Goal: Task Accomplishment & Management: Manage account settings

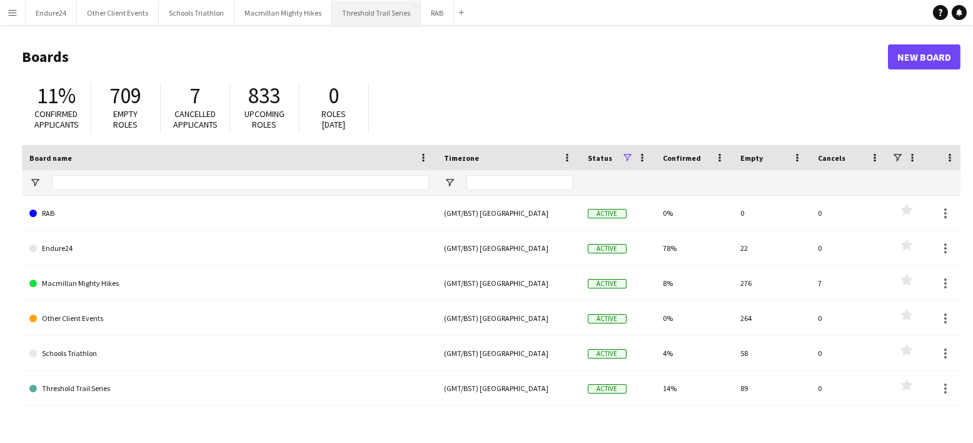
click at [360, 13] on button "Threshold Trail Series Close" at bounding box center [376, 13] width 89 height 24
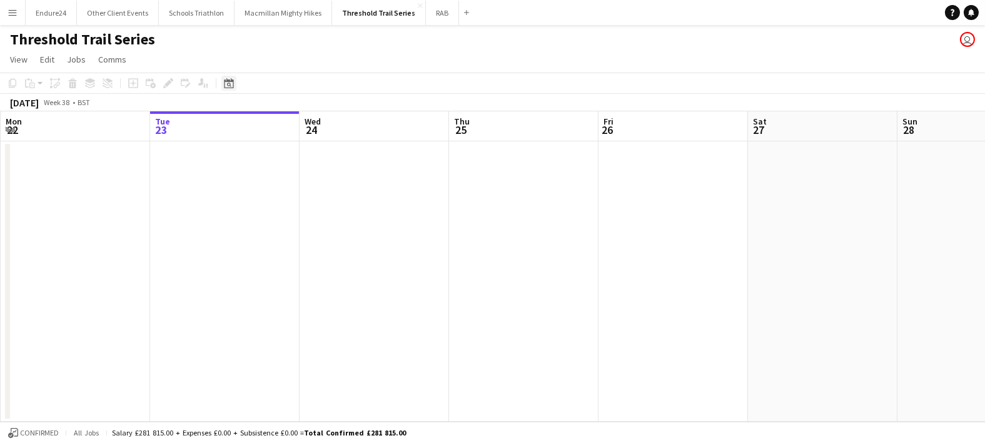
click at [230, 83] on icon "Date picker" at bounding box center [229, 83] width 10 height 10
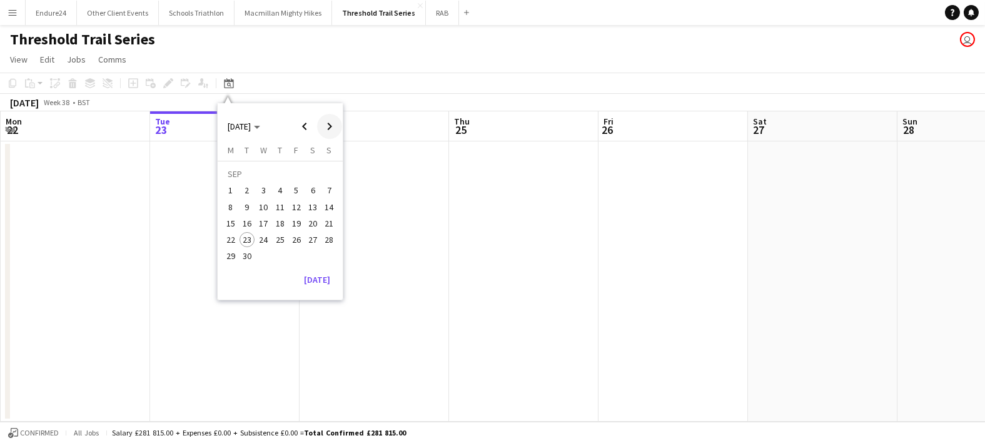
click at [333, 124] on span "Next month" at bounding box center [329, 126] width 25 height 25
click at [333, 123] on span "Next month" at bounding box center [329, 126] width 25 height 25
click at [332, 123] on span "Next month" at bounding box center [329, 126] width 25 height 25
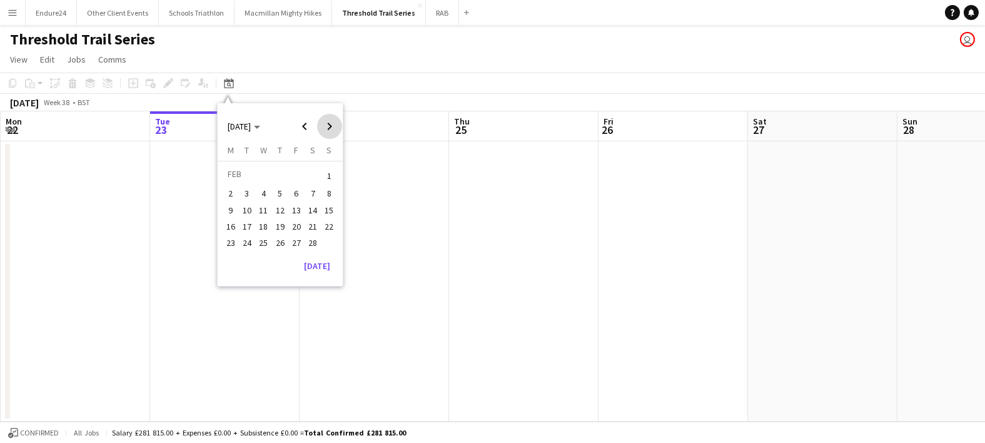
click at [332, 123] on span "Next month" at bounding box center [329, 126] width 25 height 25
click at [331, 123] on span "Next month" at bounding box center [329, 126] width 25 height 25
click at [282, 205] on span "11" at bounding box center [280, 207] width 15 height 15
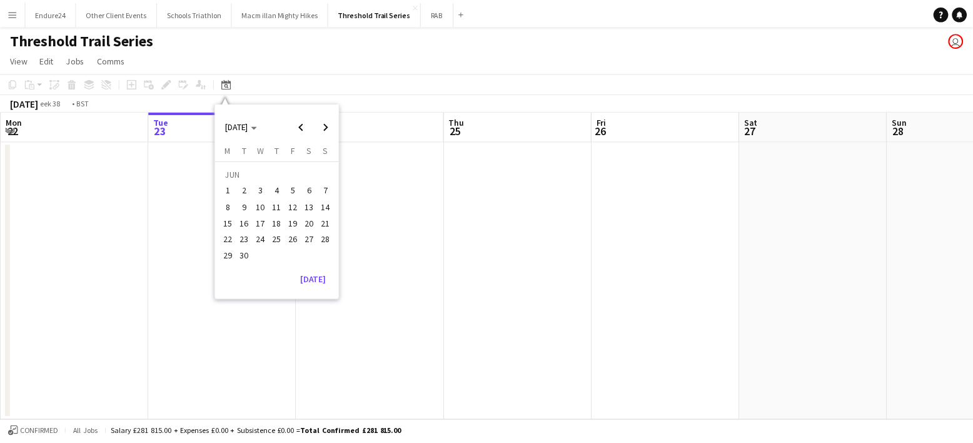
scroll to position [0, 430]
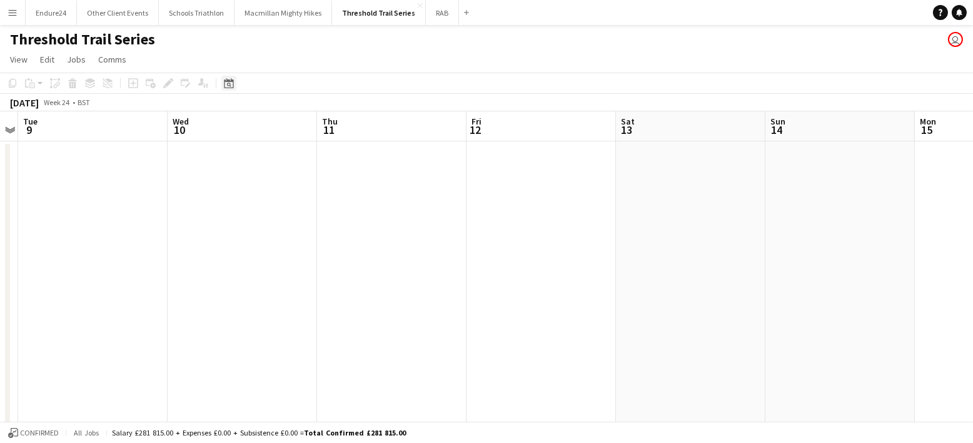
click at [227, 85] on icon at bounding box center [229, 85] width 4 height 4
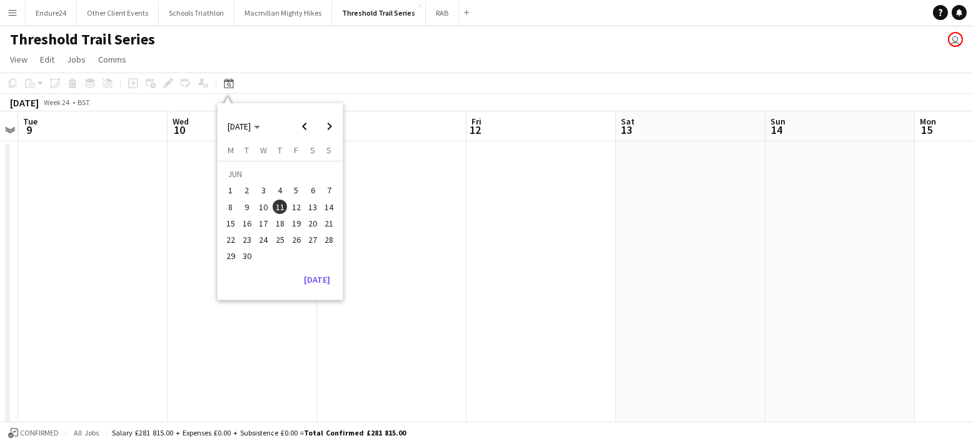
click at [278, 220] on span "18" at bounding box center [280, 223] width 15 height 15
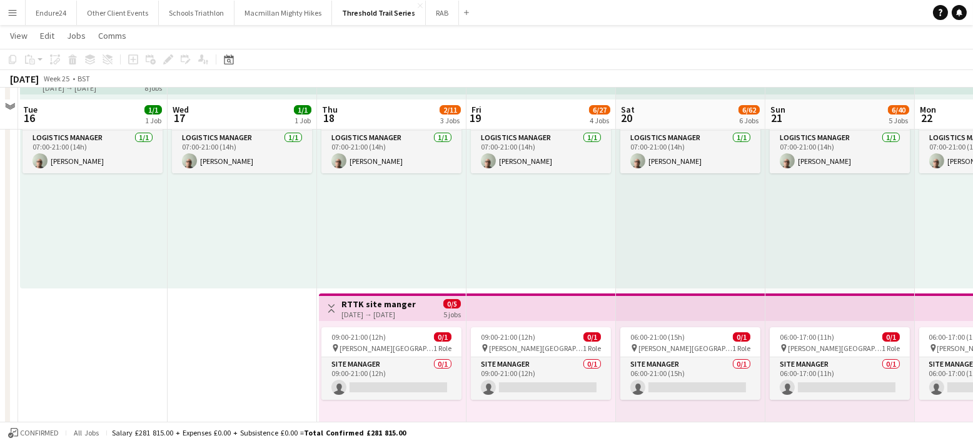
scroll to position [156, 0]
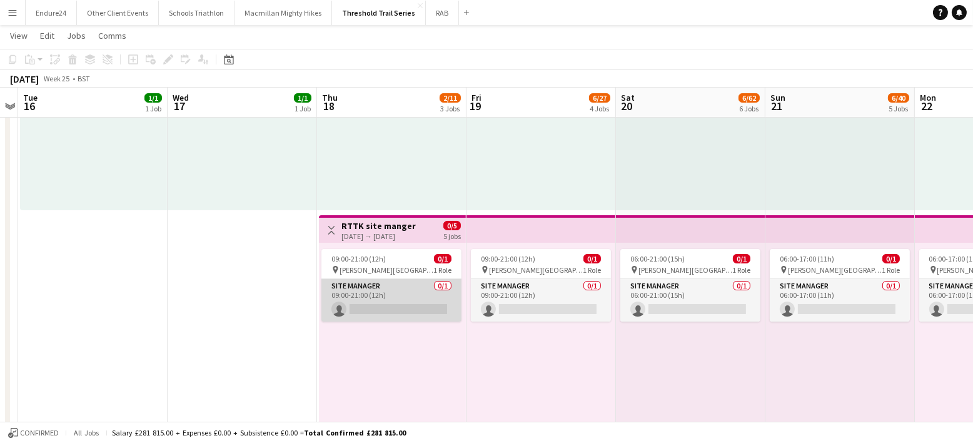
click at [362, 308] on app-card-role "Site Manager 0/1 09:00-21:00 (12h) single-neutral-actions" at bounding box center [392, 300] width 140 height 43
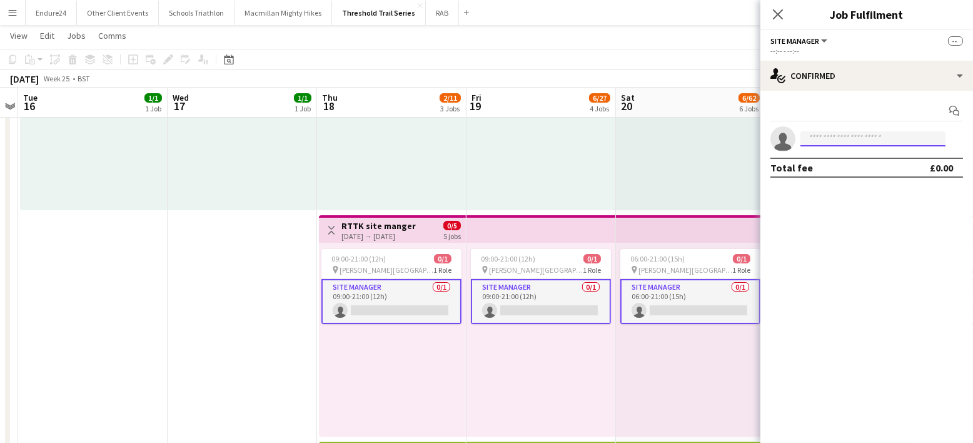
click at [836, 141] on input at bounding box center [873, 138] width 145 height 15
type input "*"
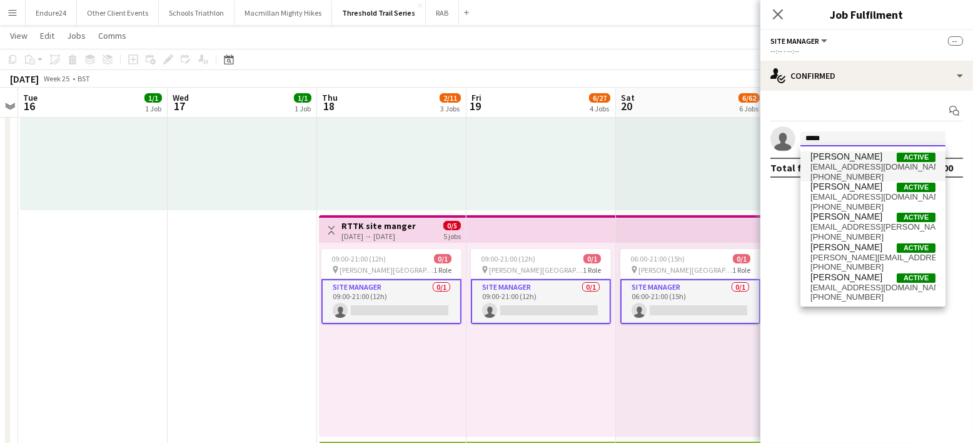
type input "*****"
click at [845, 161] on span "[PERSON_NAME]" at bounding box center [847, 156] width 72 height 11
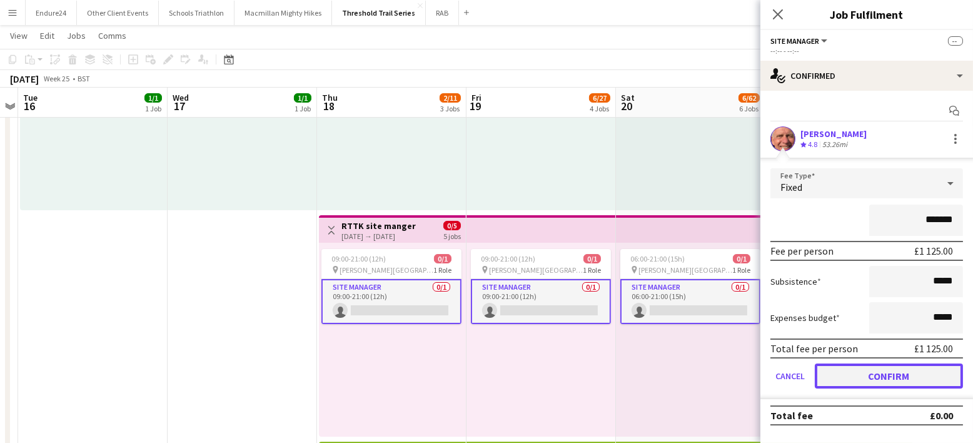
click at [883, 368] on button "Confirm" at bounding box center [889, 375] width 148 height 25
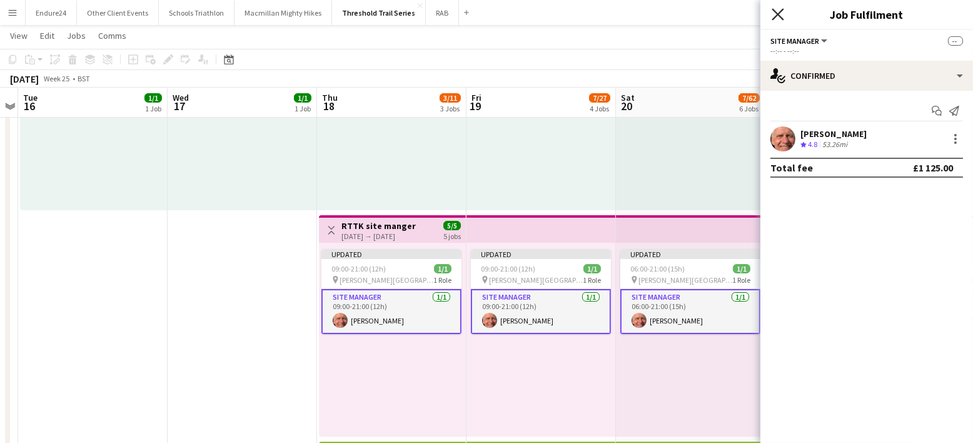
click at [775, 18] on icon at bounding box center [778, 14] width 12 height 12
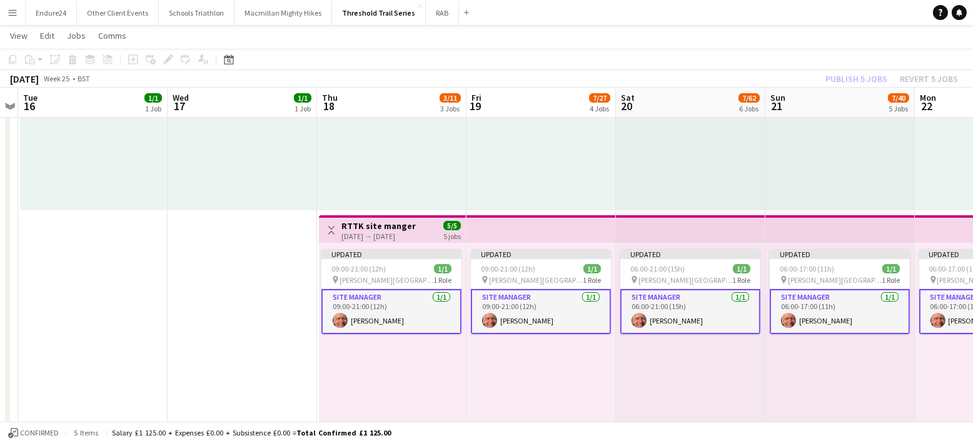
click at [832, 162] on div "07:00-21:00 (14h) 1/1 pin [PERSON_NAME][GEOGRAPHIC_DATA] 1 Role Logistics Manag…" at bounding box center [841, 113] width 150 height 194
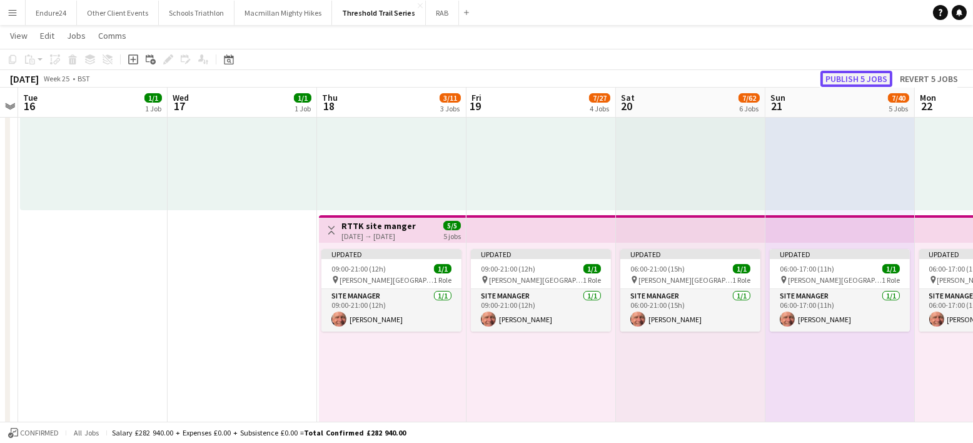
click at [841, 75] on button "Publish 5 jobs" at bounding box center [857, 79] width 72 height 16
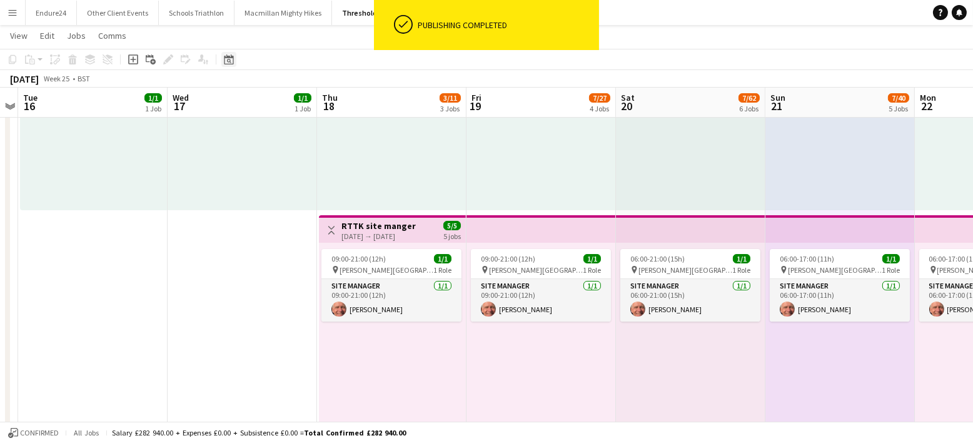
click at [230, 57] on icon at bounding box center [228, 59] width 9 height 10
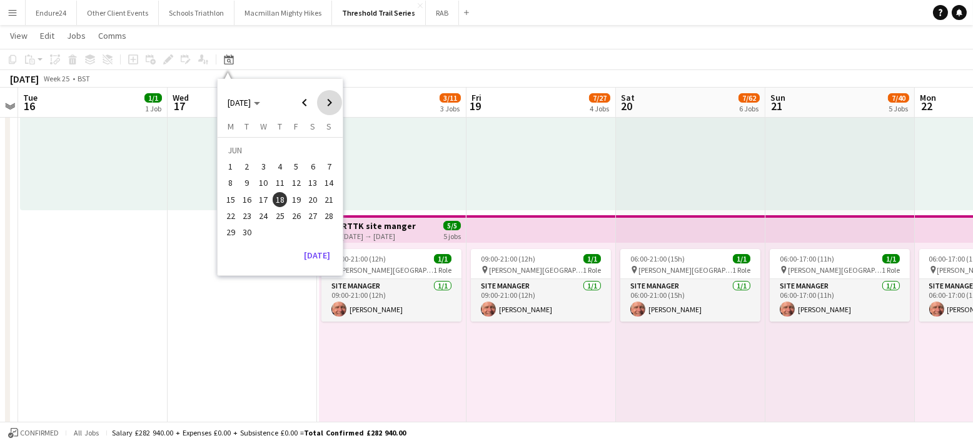
click at [328, 104] on span "Next month" at bounding box center [329, 102] width 25 height 25
click at [297, 180] on span "10" at bounding box center [296, 183] width 15 height 15
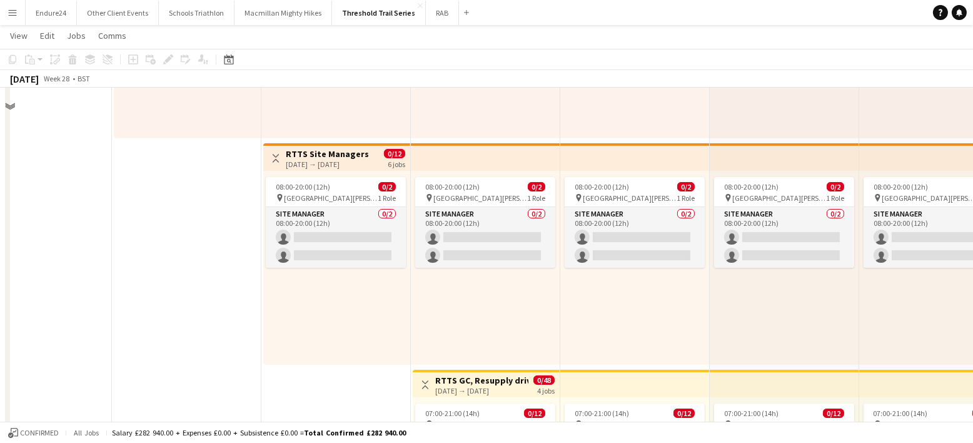
scroll to position [73, 0]
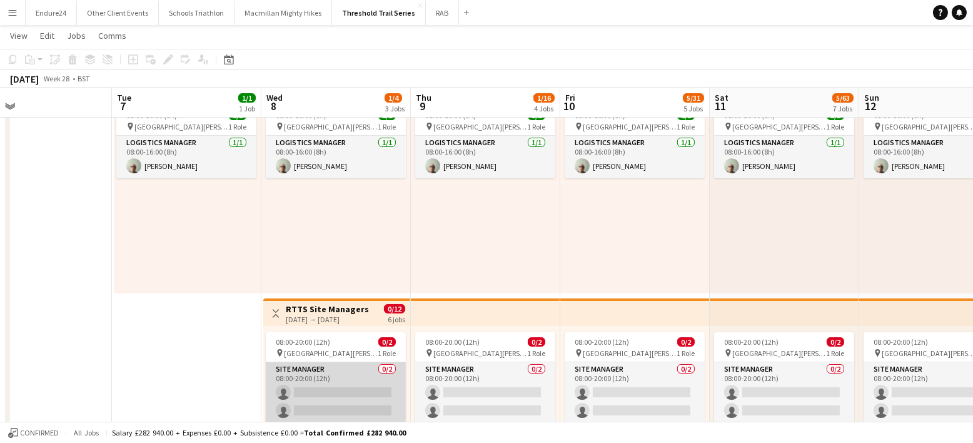
click at [328, 391] on app-card-role "Site Manager 0/2 08:00-20:00 (12h) single-neutral-actions single-neutral-actions" at bounding box center [336, 392] width 140 height 61
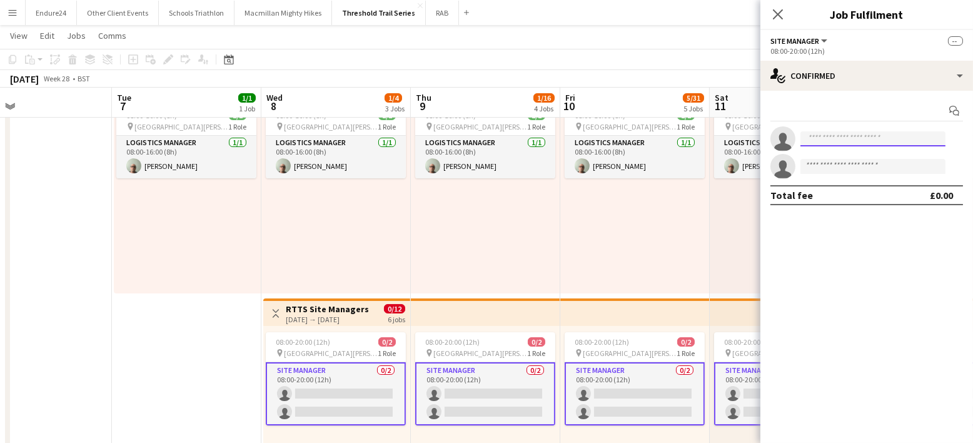
click at [831, 140] on input at bounding box center [873, 138] width 145 height 15
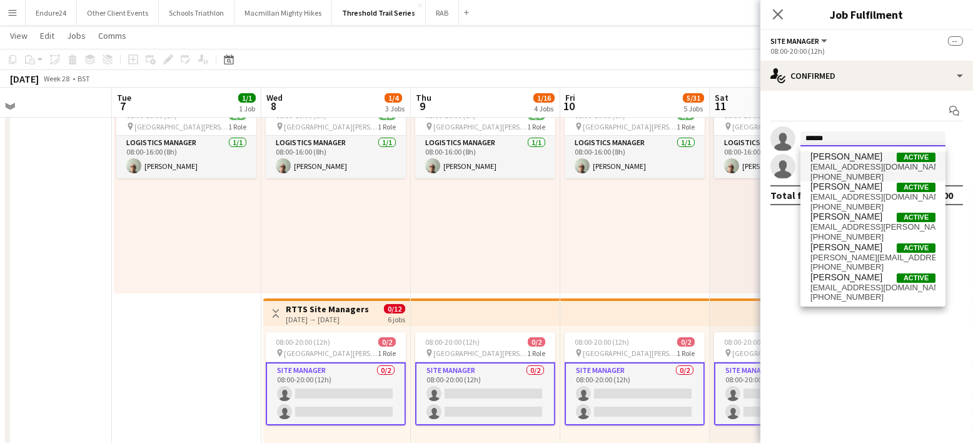
type input "******"
click at [840, 159] on span "[PERSON_NAME]" at bounding box center [847, 156] width 72 height 11
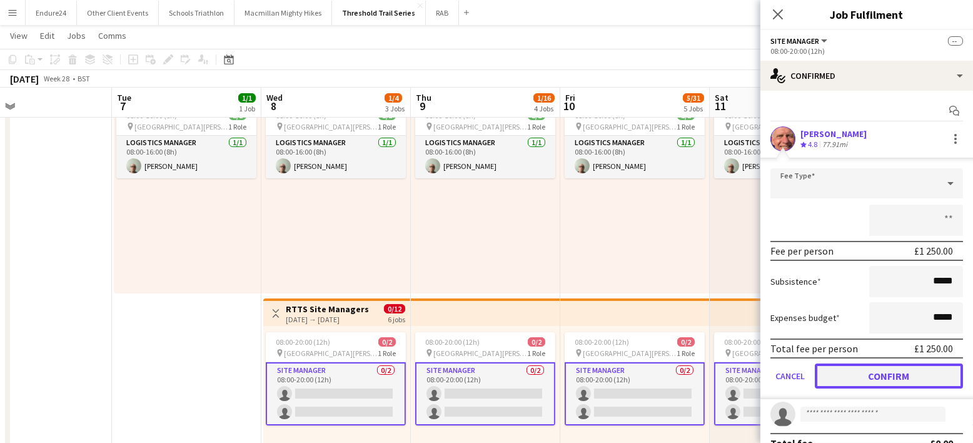
click at [878, 374] on button "Confirm" at bounding box center [889, 375] width 148 height 25
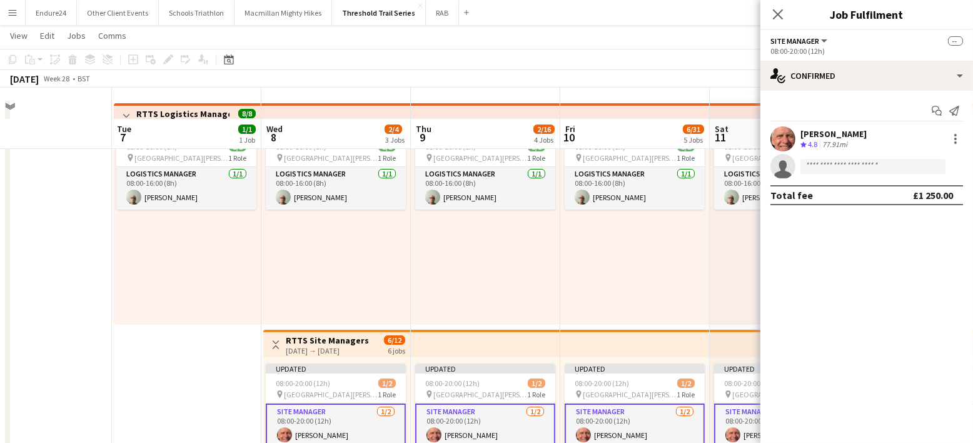
click at [714, 247] on div "08:00-16:00 (8h) 1/1 pin [GEOGRAPHIC_DATA], [GEOGRAPHIC_DATA], [GEOGRAPHIC_DATA…" at bounding box center [785, 228] width 150 height 194
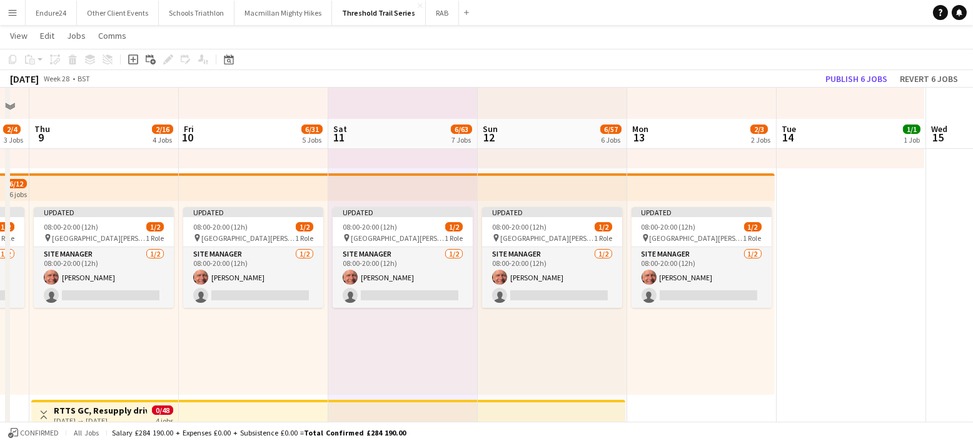
scroll to position [0, 425]
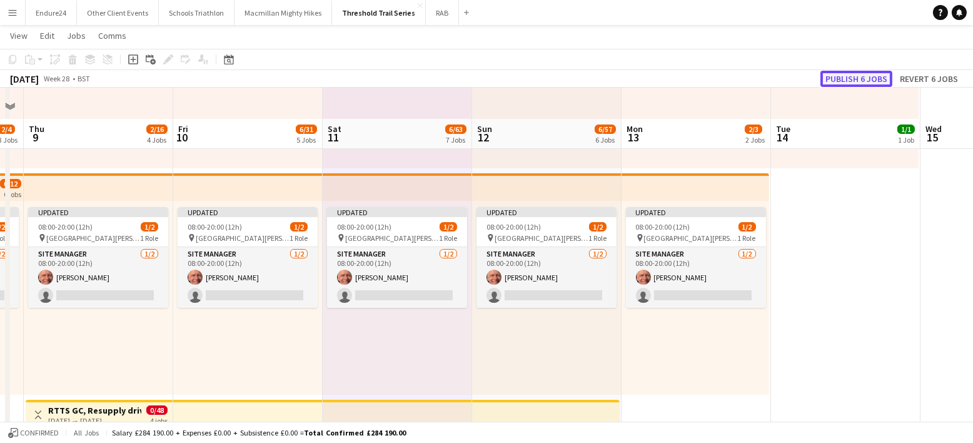
click at [838, 71] on button "Publish 6 jobs" at bounding box center [857, 79] width 72 height 16
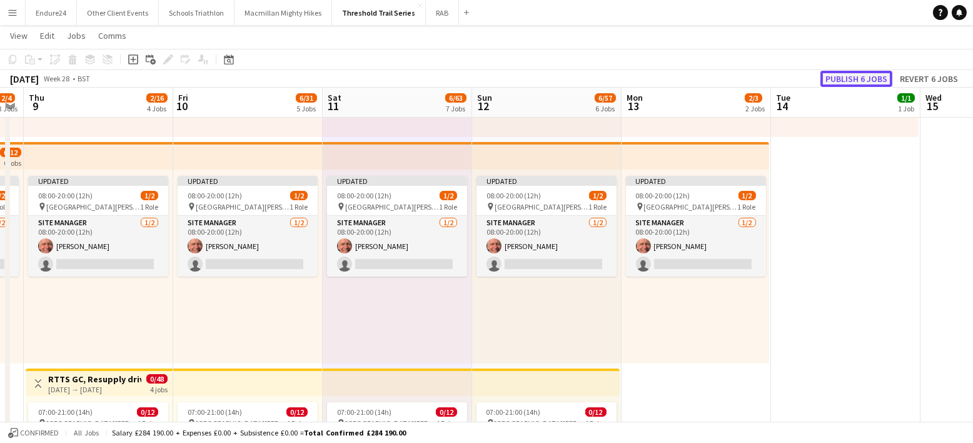
click at [840, 77] on button "Publish 6 jobs" at bounding box center [857, 79] width 72 height 16
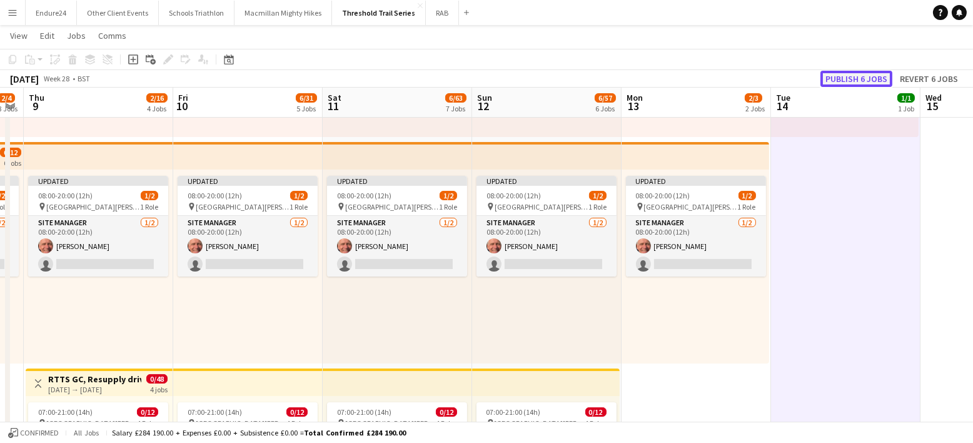
click at [851, 76] on button "Publish 6 jobs" at bounding box center [857, 79] width 72 height 16
click at [449, 292] on div "Updated 08:00-20:00 (12h) 1/2 pin [GEOGRAPHIC_DATA], [GEOGRAPHIC_DATA][PERSON_N…" at bounding box center [398, 267] width 150 height 194
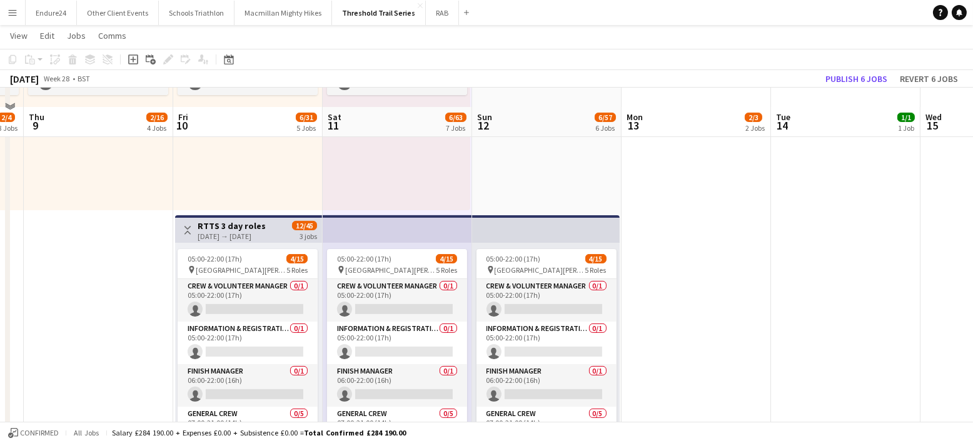
scroll to position [855, 0]
